Goal: Task Accomplishment & Management: Use online tool/utility

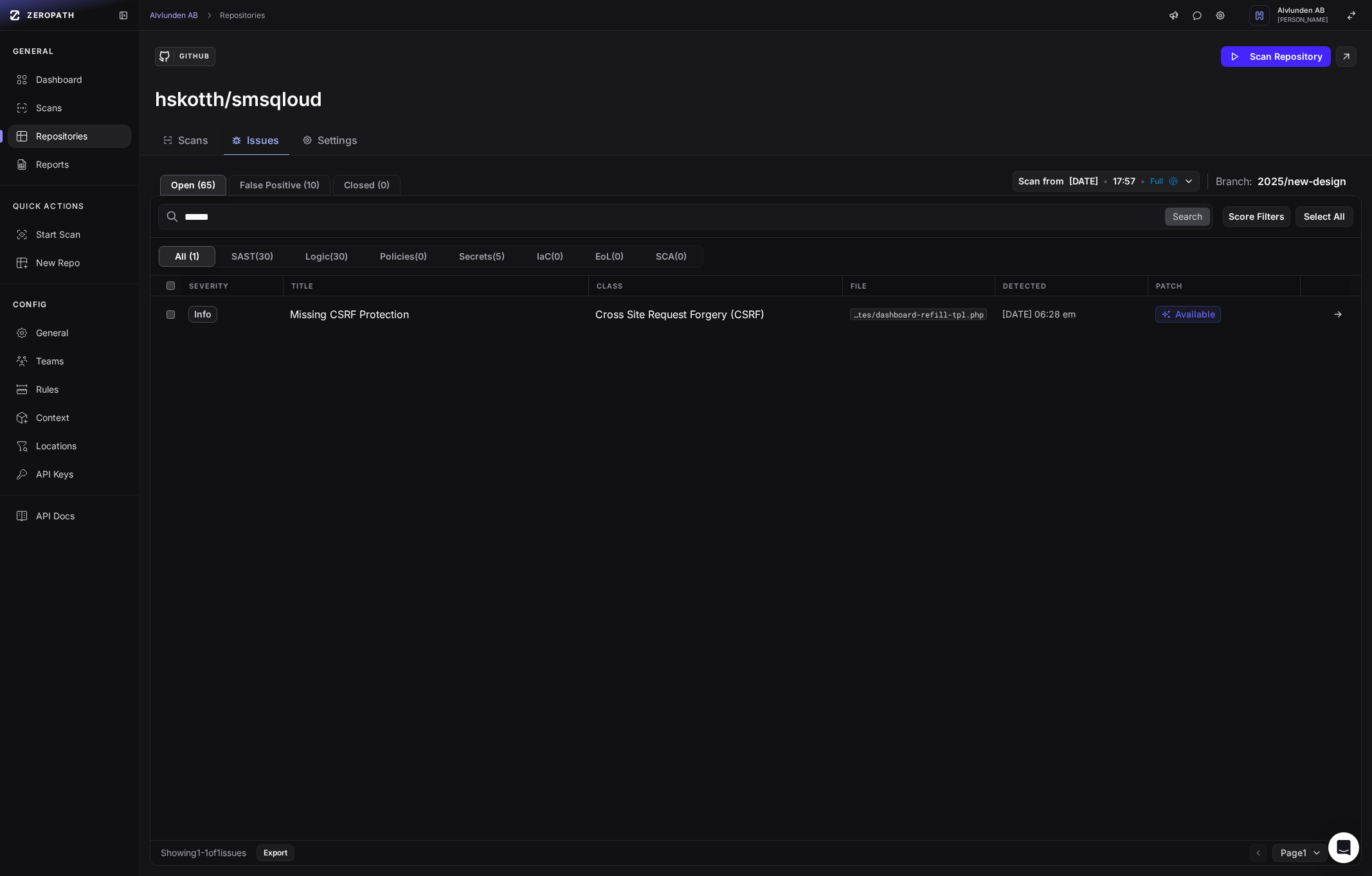
click at [1261, 184] on span "2025/new-design" at bounding box center [1302, 181] width 88 height 15
click at [1291, 183] on span "2025/new-design" at bounding box center [1302, 181] width 88 height 15
click at [169, 56] on icon at bounding box center [165, 56] width 13 height 13
click at [224, 14] on link "Repositories" at bounding box center [242, 16] width 45 height 11
click at [993, 214] on input "******" at bounding box center [686, 217] width 1054 height 26
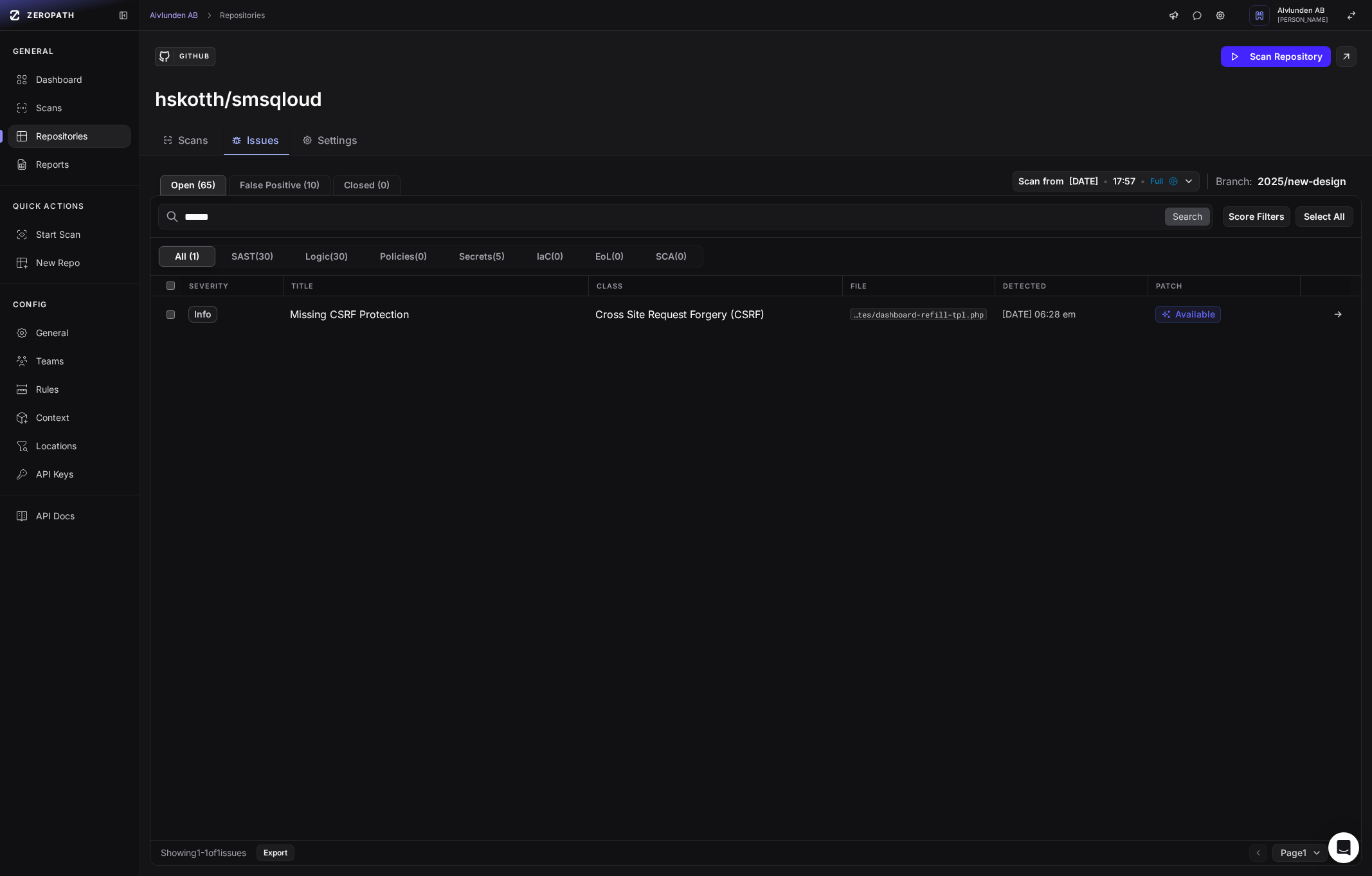
click at [993, 214] on input "******" at bounding box center [686, 217] width 1054 height 26
click at [37, 111] on div "Scans" at bounding box center [69, 107] width 108 height 13
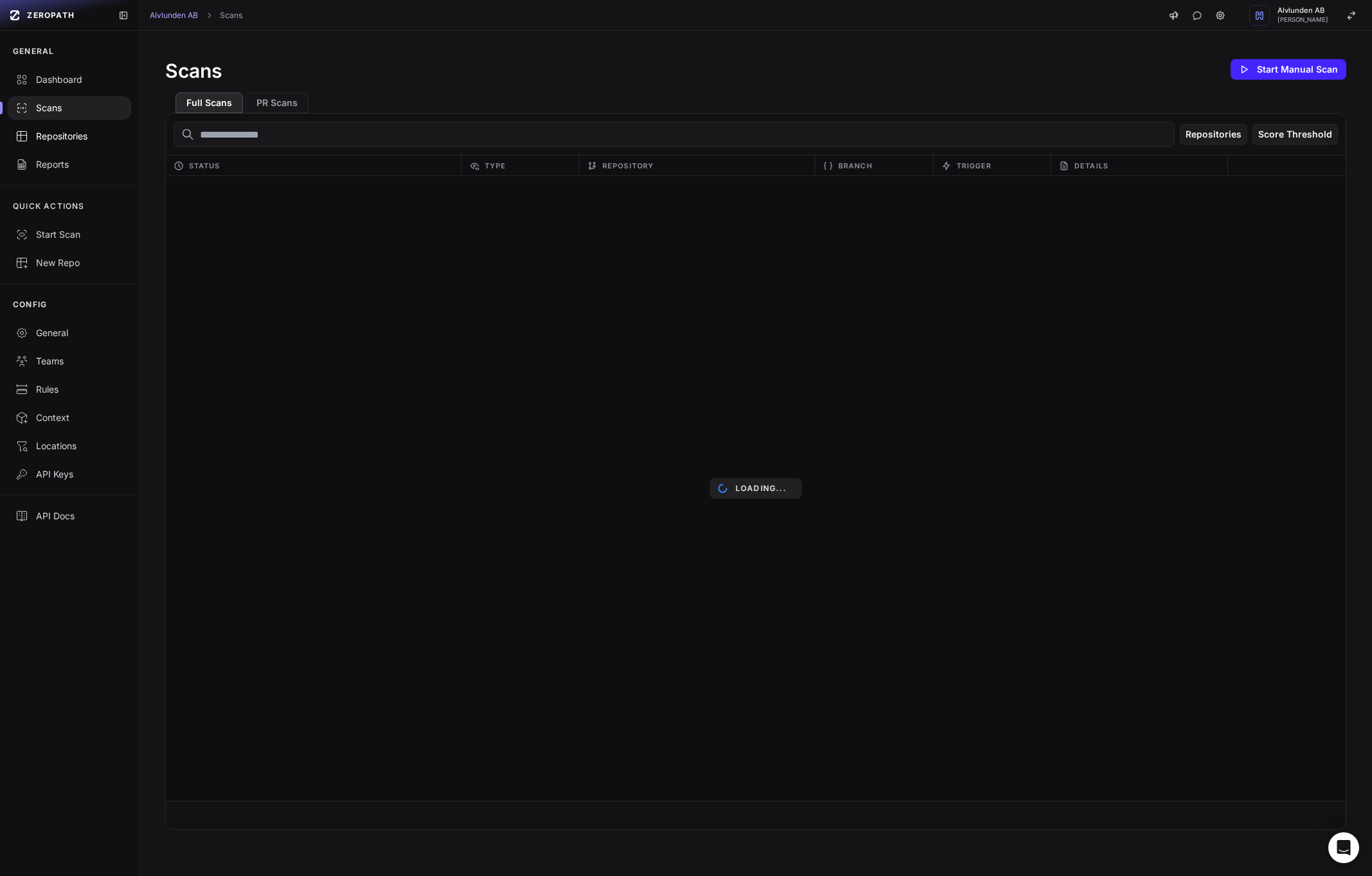
click at [62, 138] on div "Repositories" at bounding box center [69, 136] width 108 height 13
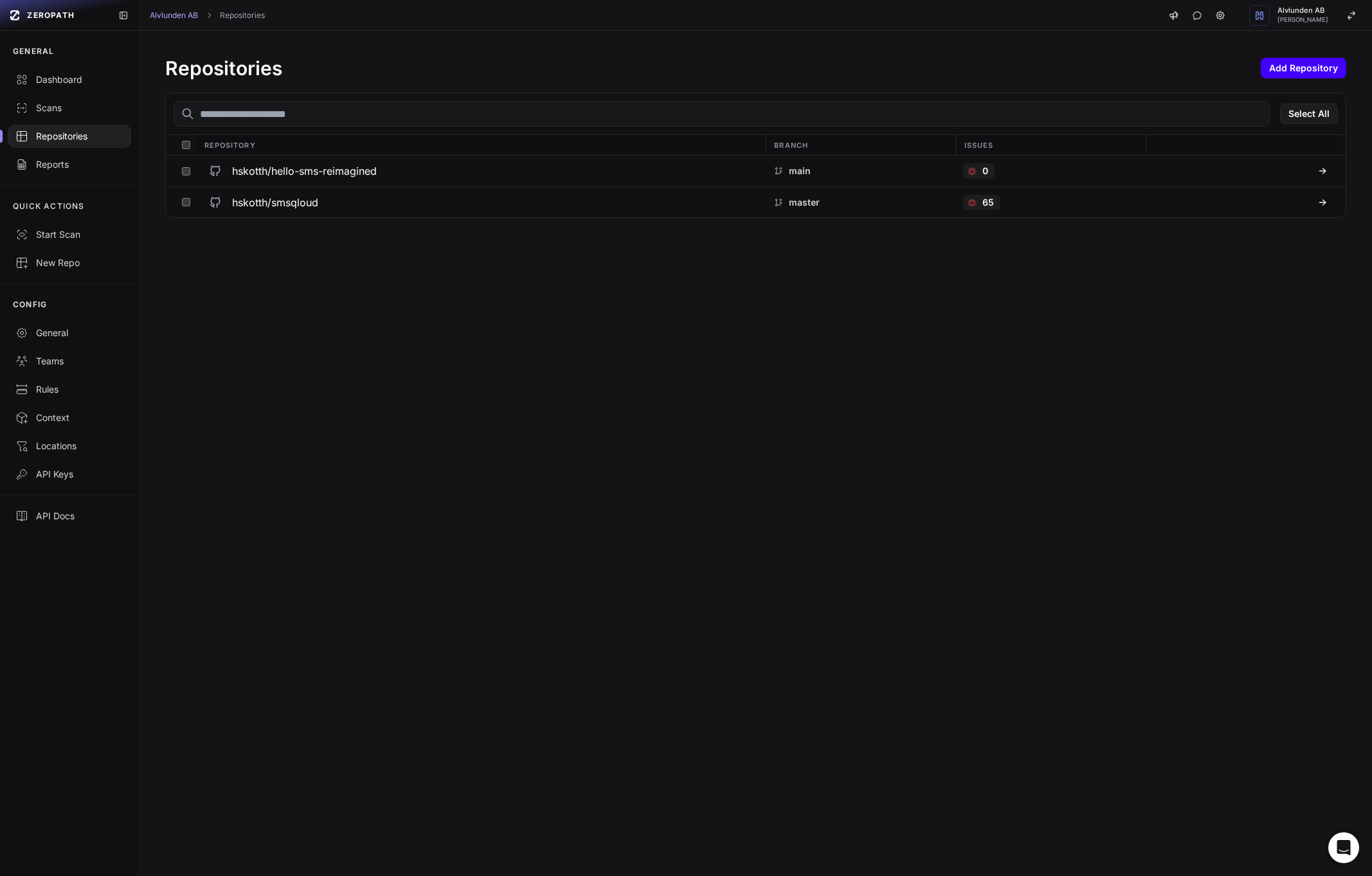
click at [1307, 69] on button "Add Repository" at bounding box center [1303, 68] width 85 height 21
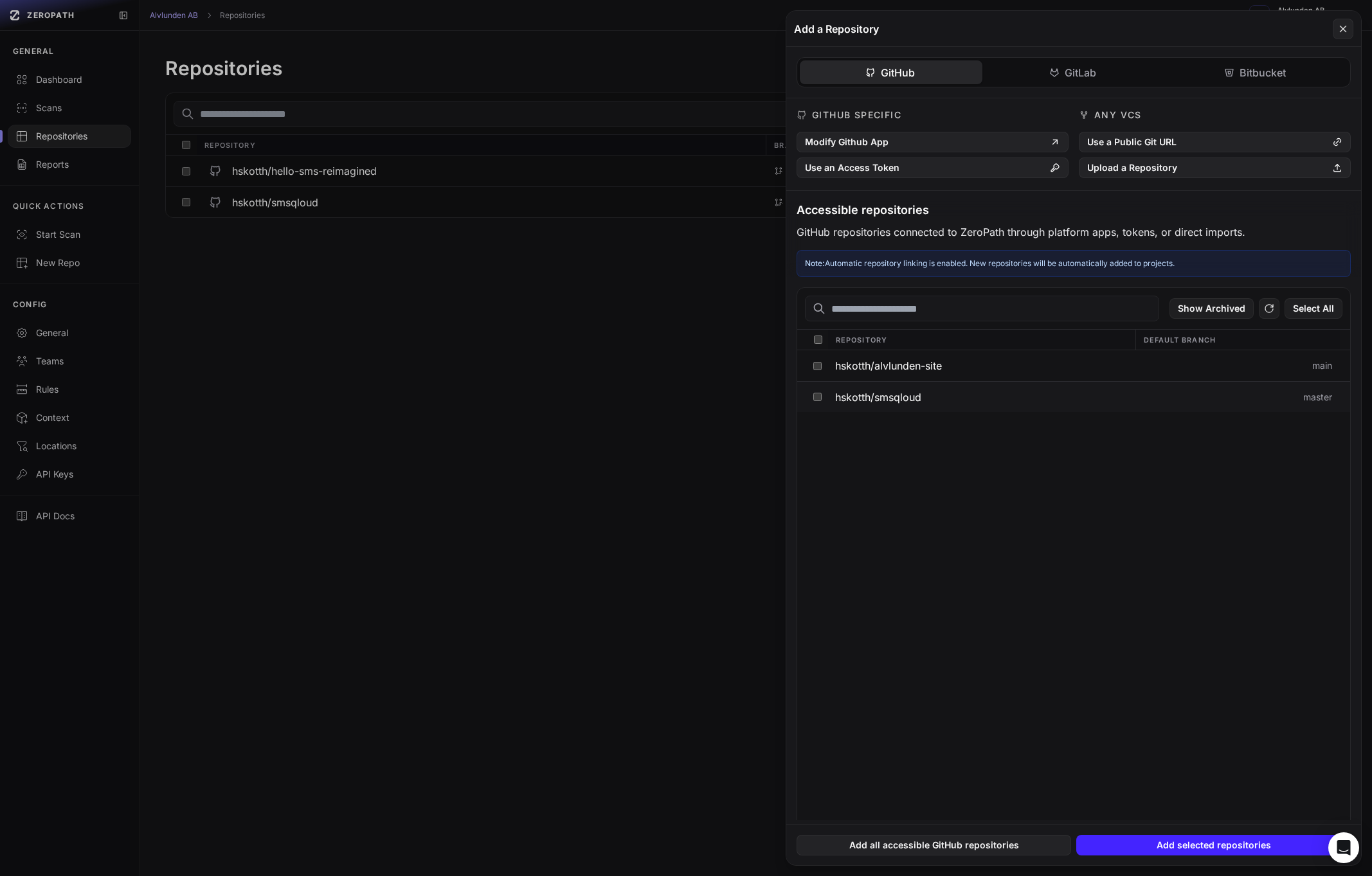
click at [891, 400] on span "hskotth/smsqloud" at bounding box center [878, 398] width 86 height 11
click at [657, 427] on button at bounding box center [686, 438] width 1372 height 876
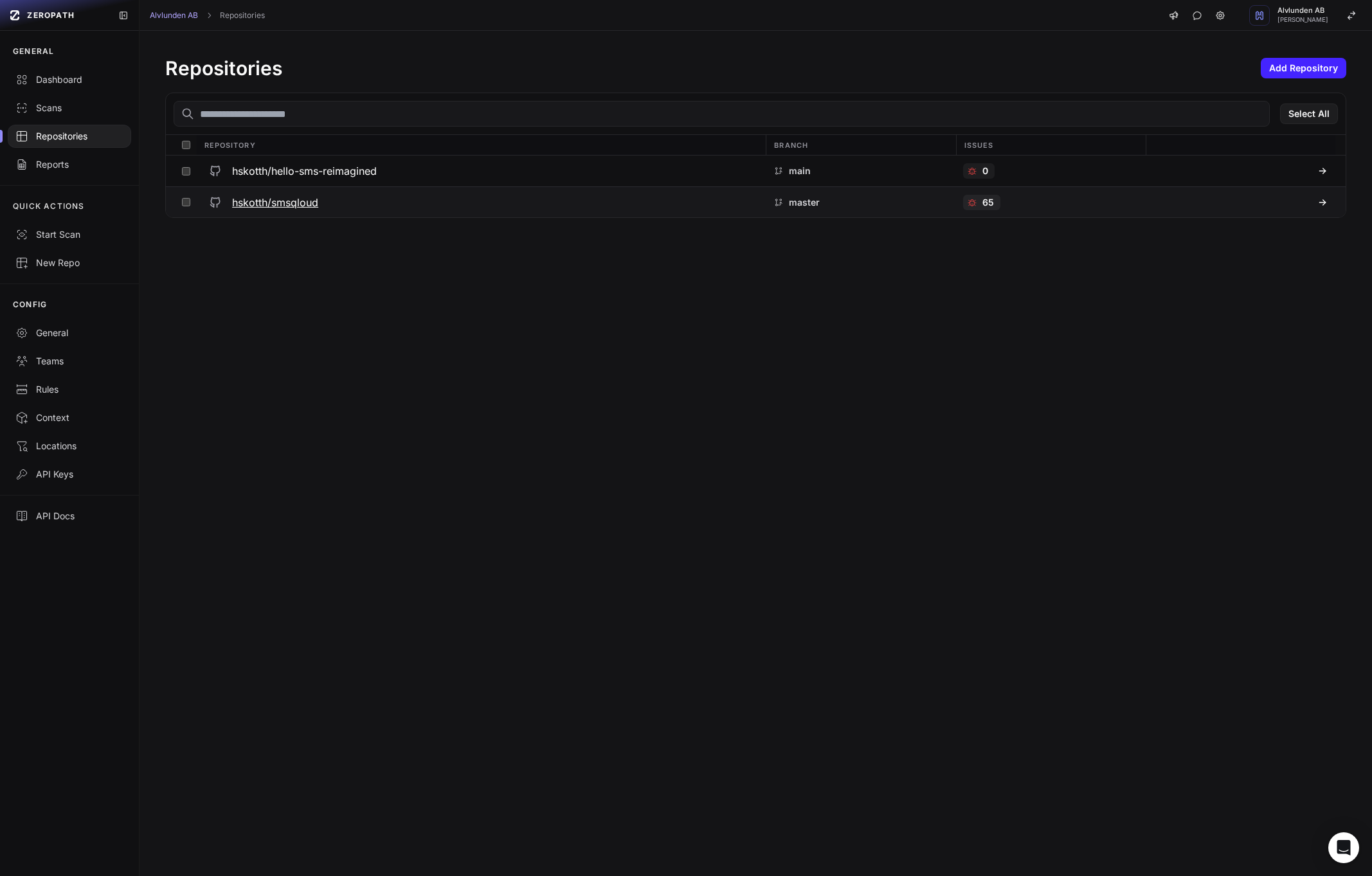
click at [795, 203] on p "master" at bounding box center [804, 202] width 31 height 13
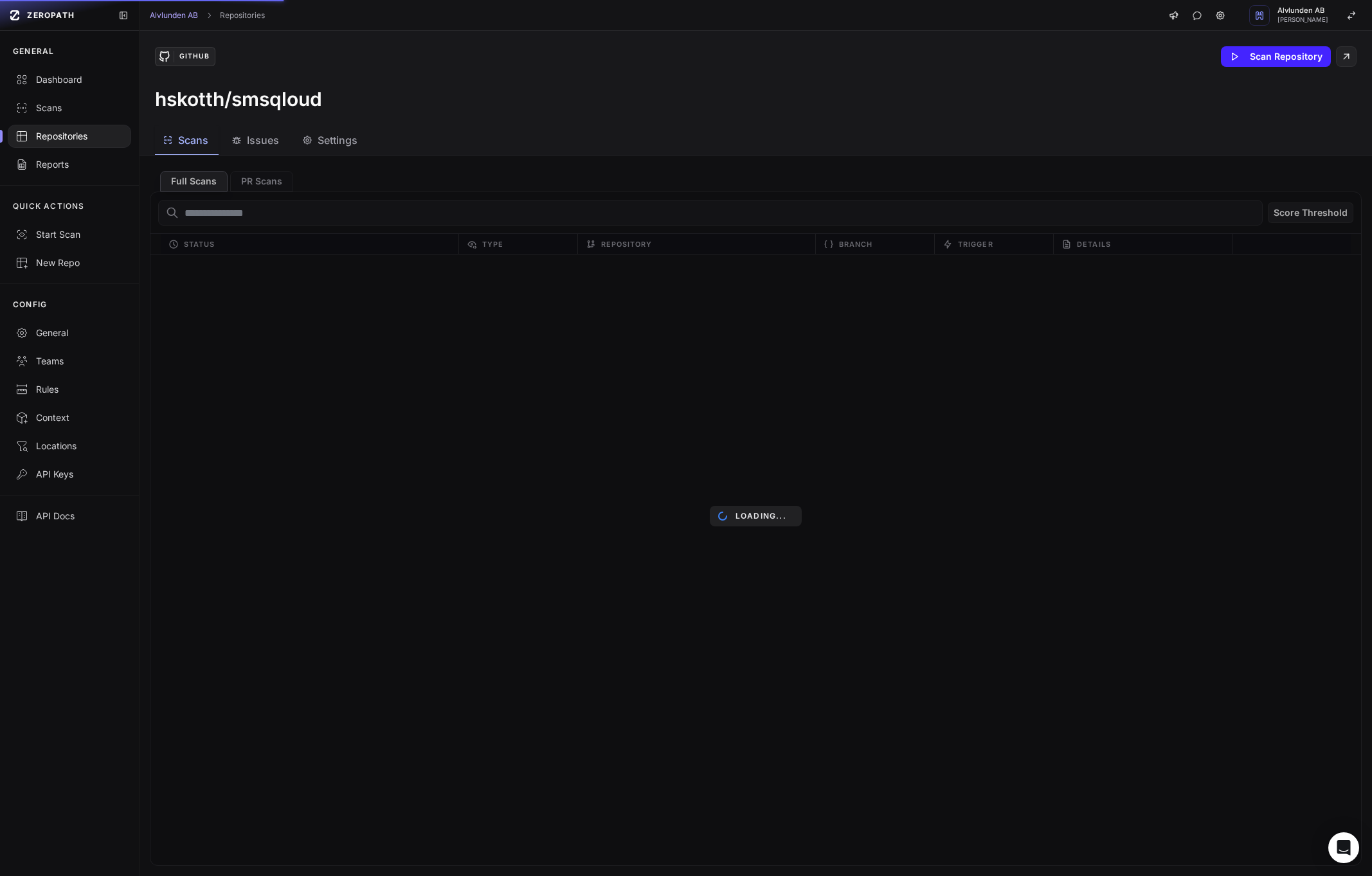
click at [264, 183] on div "Loading..." at bounding box center [756, 516] width 1233 height 721
click at [257, 179] on div "Loading..." at bounding box center [756, 516] width 1233 height 721
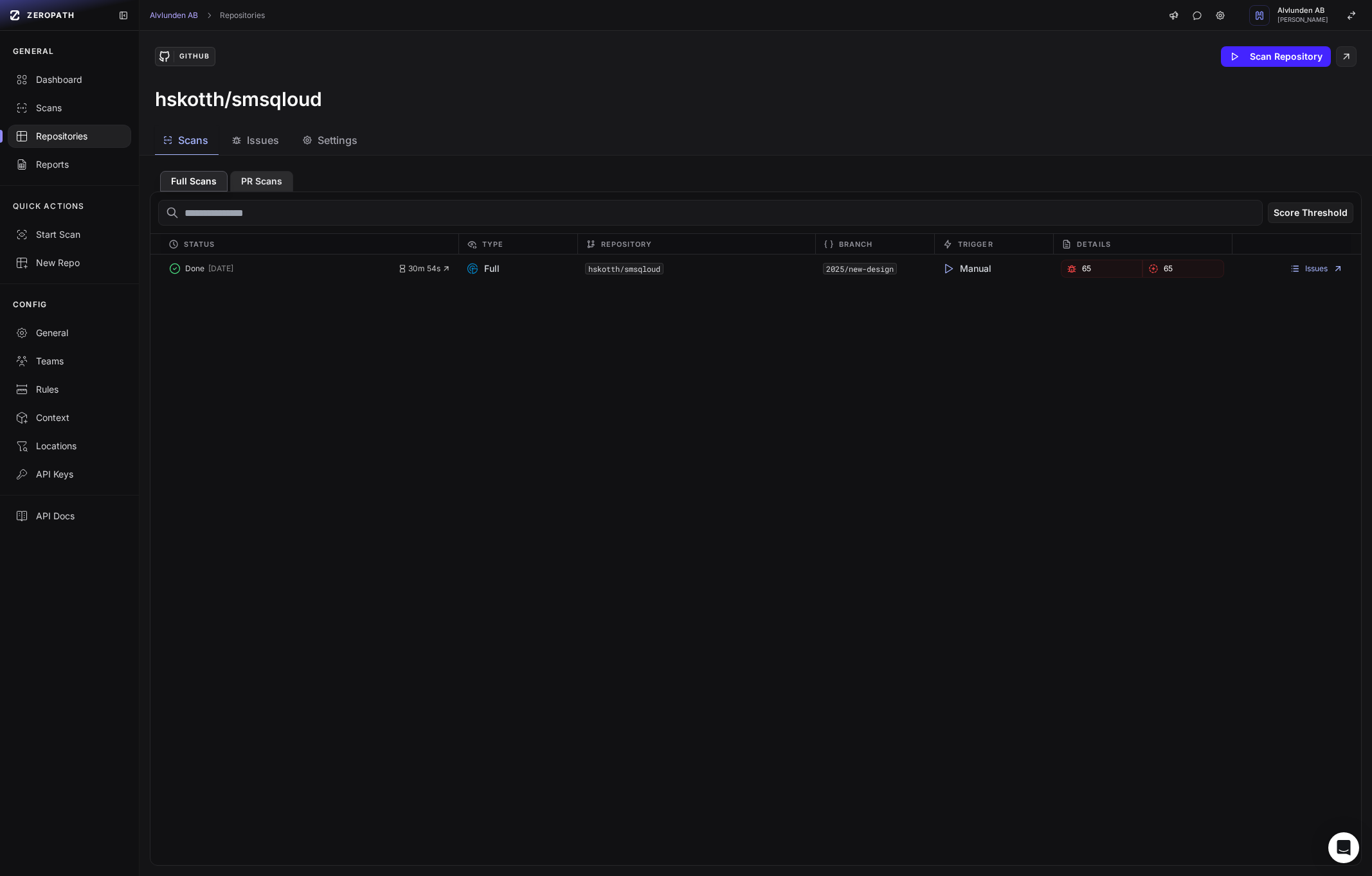
click at [264, 182] on button "PR Scans" at bounding box center [261, 181] width 63 height 21
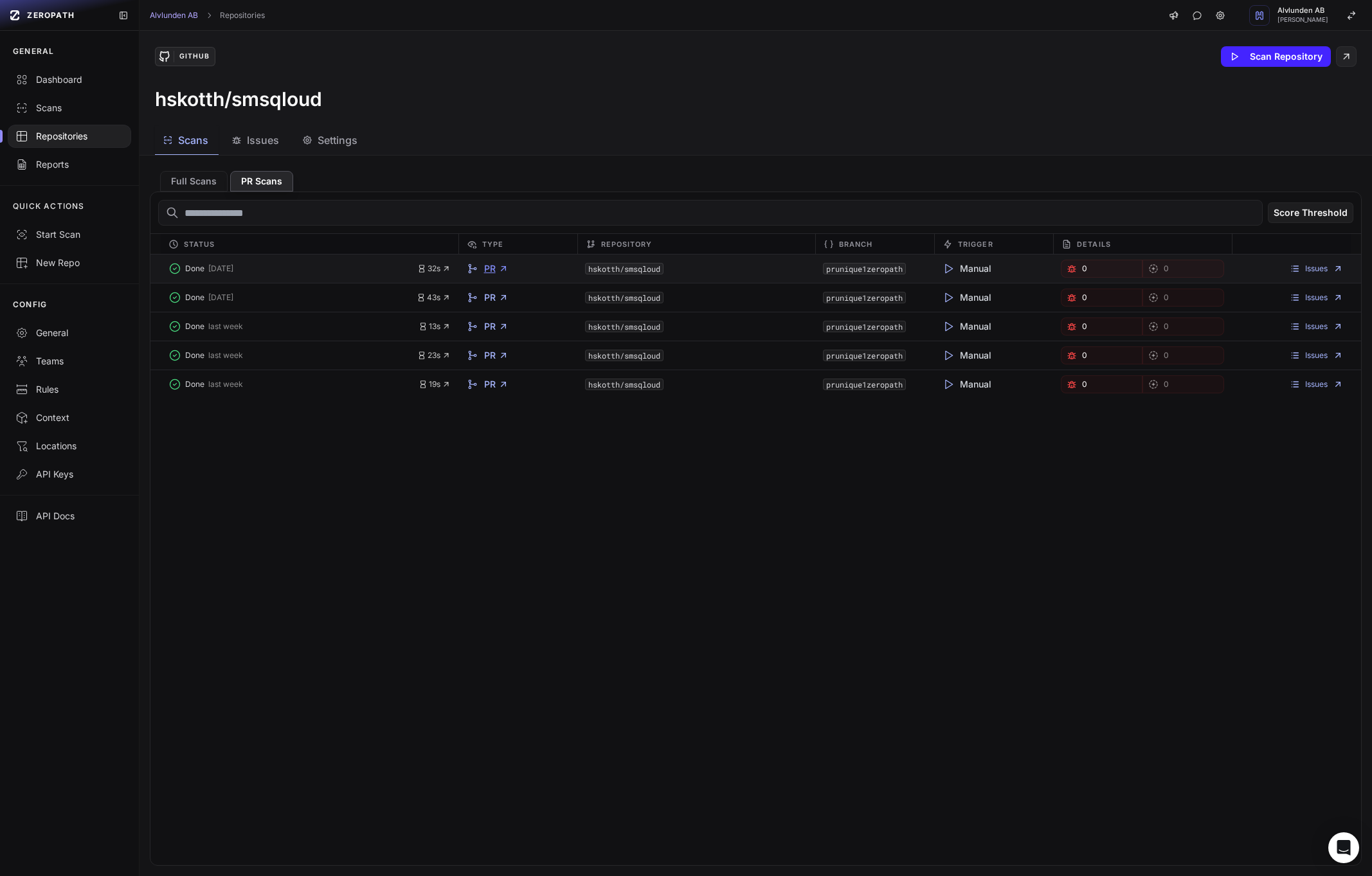
click at [499, 270] on icon at bounding box center [504, 269] width 11 height 11
click at [214, 182] on button "Full Scans" at bounding box center [193, 181] width 68 height 21
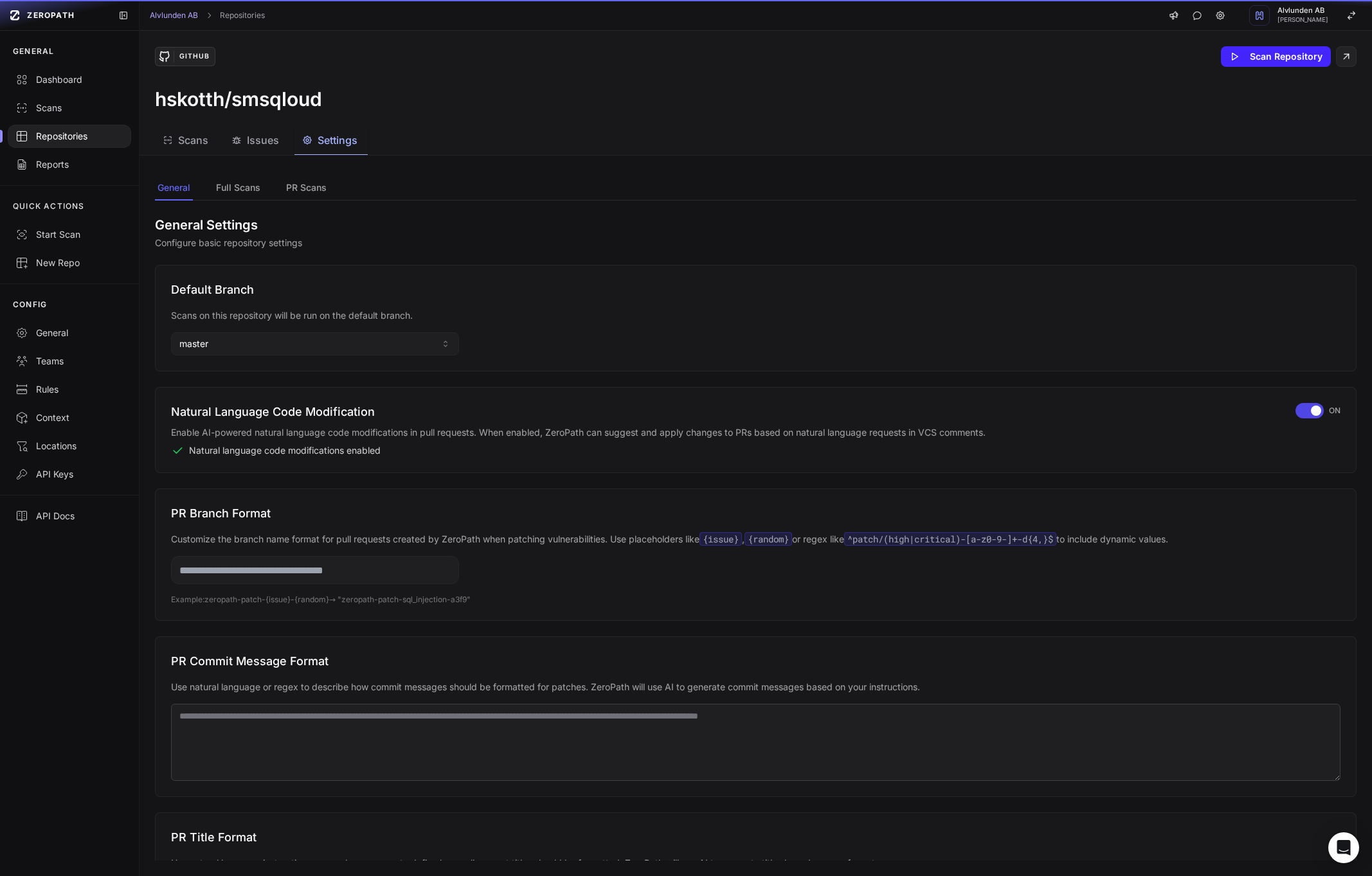
click at [347, 136] on span "Settings" at bounding box center [337, 140] width 40 height 15
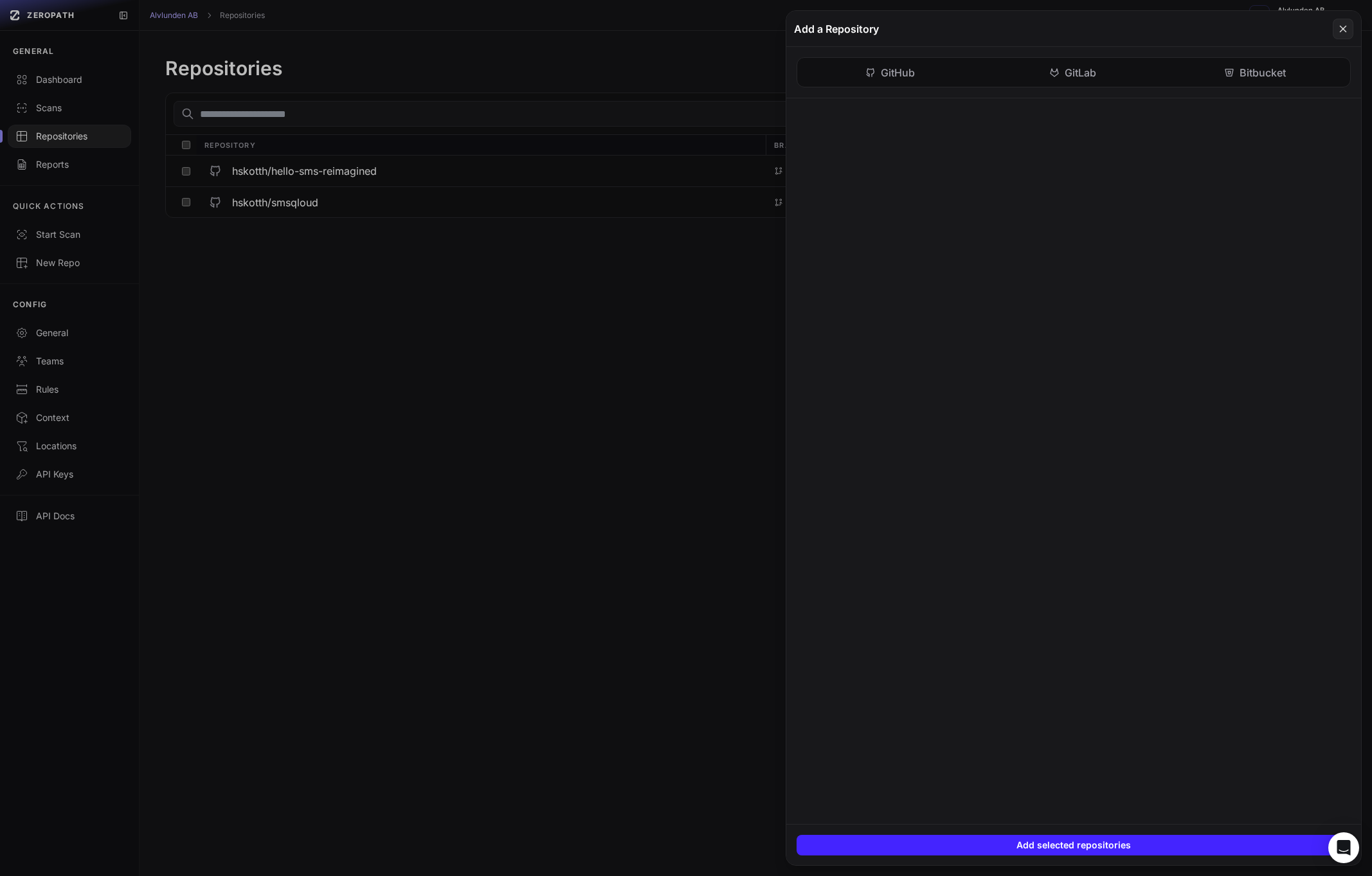
click at [261, 316] on button at bounding box center [686, 438] width 1372 height 876
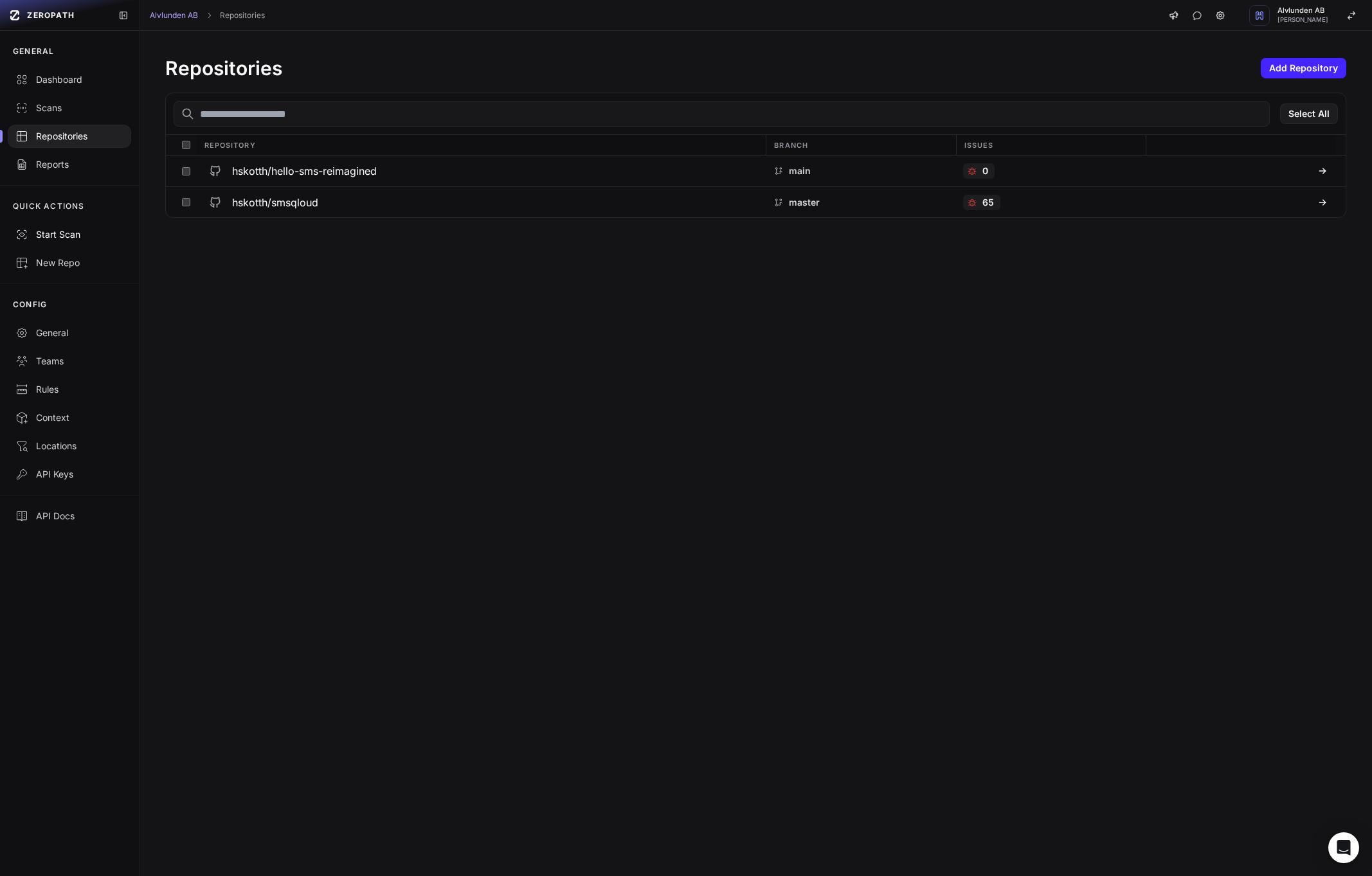
click at [68, 243] on button "Start Scan" at bounding box center [69, 234] width 139 height 28
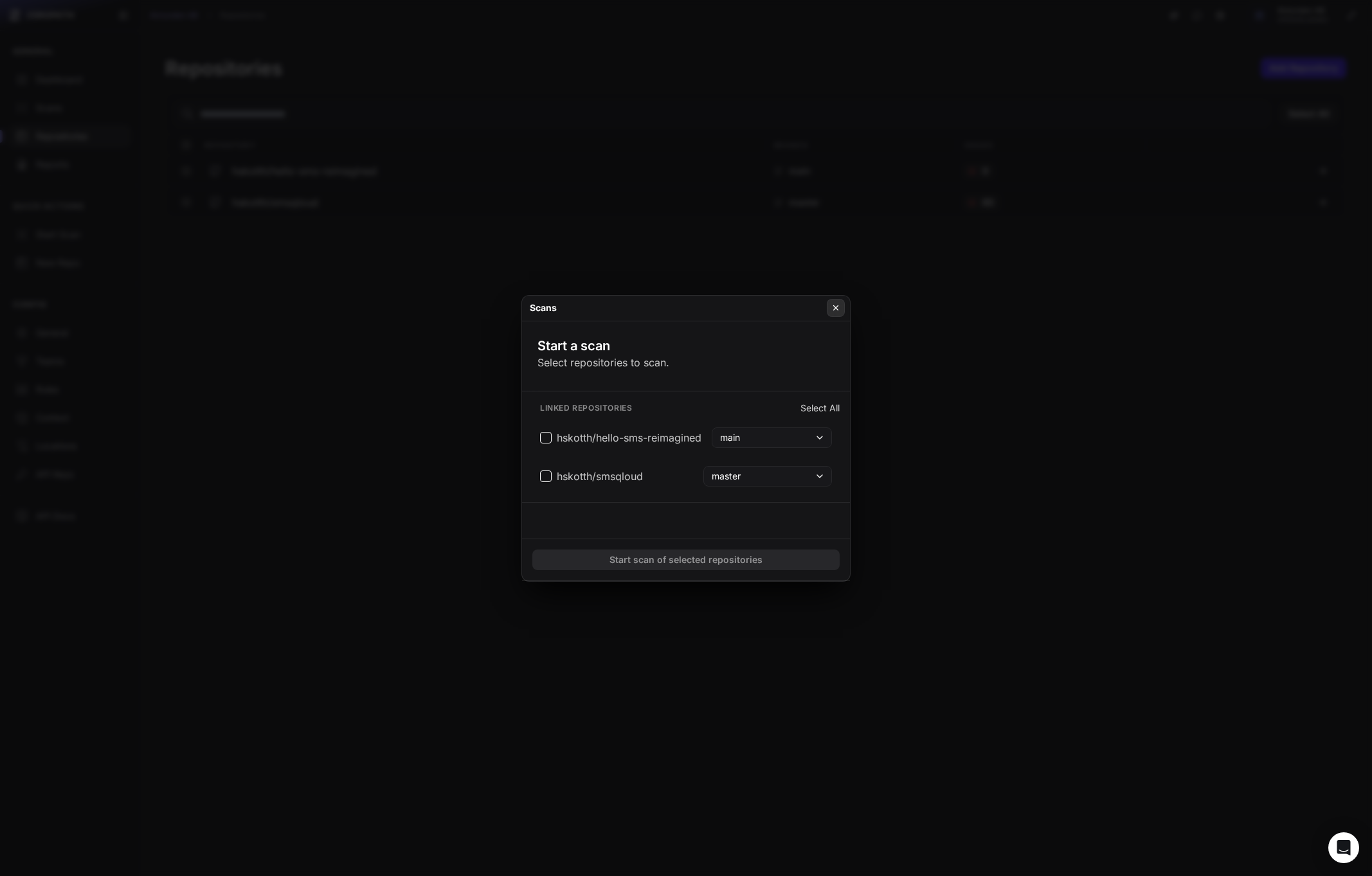
click at [838, 299] on button at bounding box center [836, 308] width 18 height 18
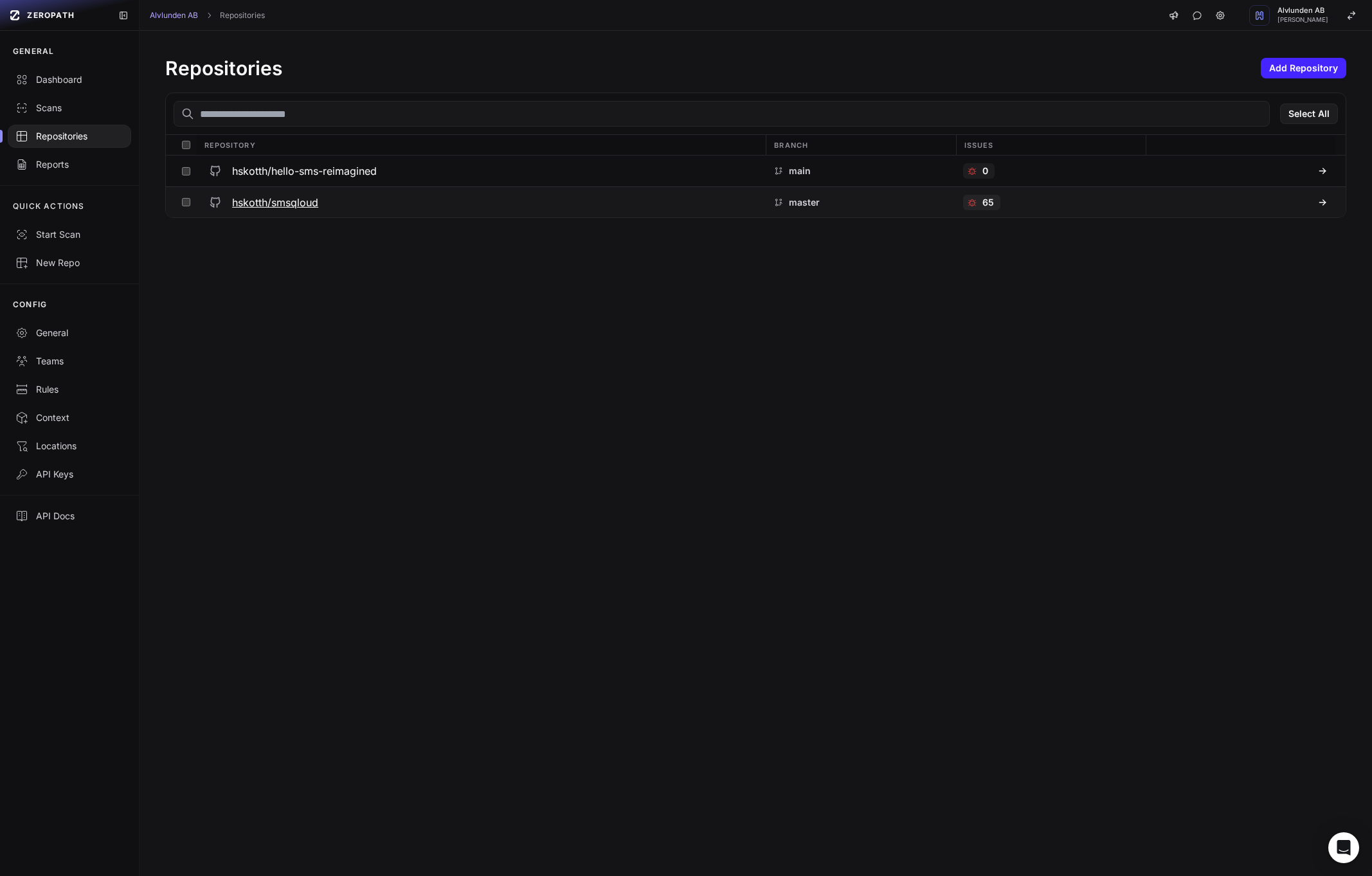
click at [318, 203] on h3 "hskotth/smsqloud" at bounding box center [275, 203] width 86 height 15
